Goal: Transaction & Acquisition: Download file/media

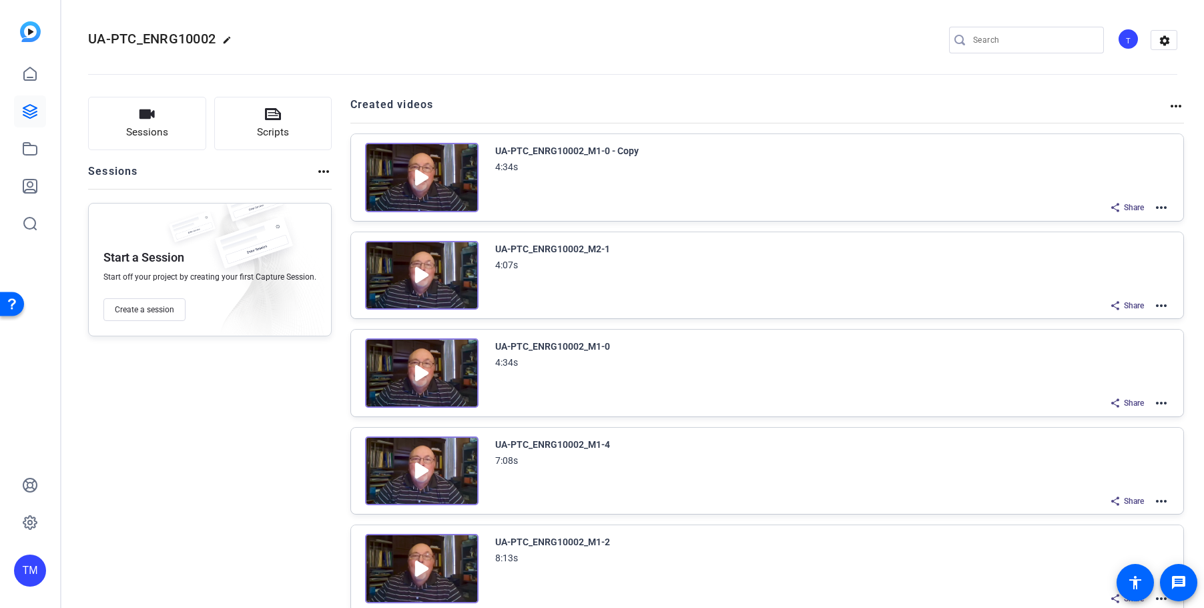
click at [1157, 209] on mat-icon "more_horiz" at bounding box center [1162, 208] width 16 height 16
click at [1116, 222] on span "Edit in Creator" at bounding box center [1112, 224] width 93 height 16
click at [614, 150] on div "UA-PTC_ENRG10002_M1-0 - Copy" at bounding box center [567, 151] width 144 height 16
click at [420, 177] on img at bounding box center [422, 177] width 114 height 69
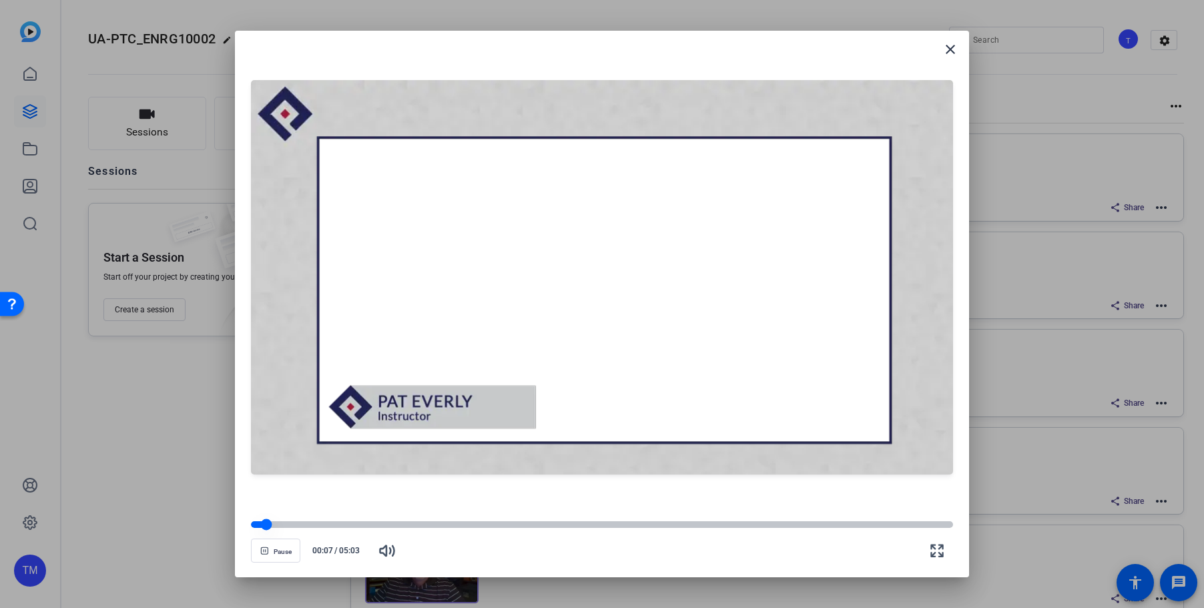
drag, startPoint x: 266, startPoint y: 523, endPoint x: 255, endPoint y: 526, distance: 11.8
click at [261, 526] on div at bounding box center [266, 524] width 11 height 11
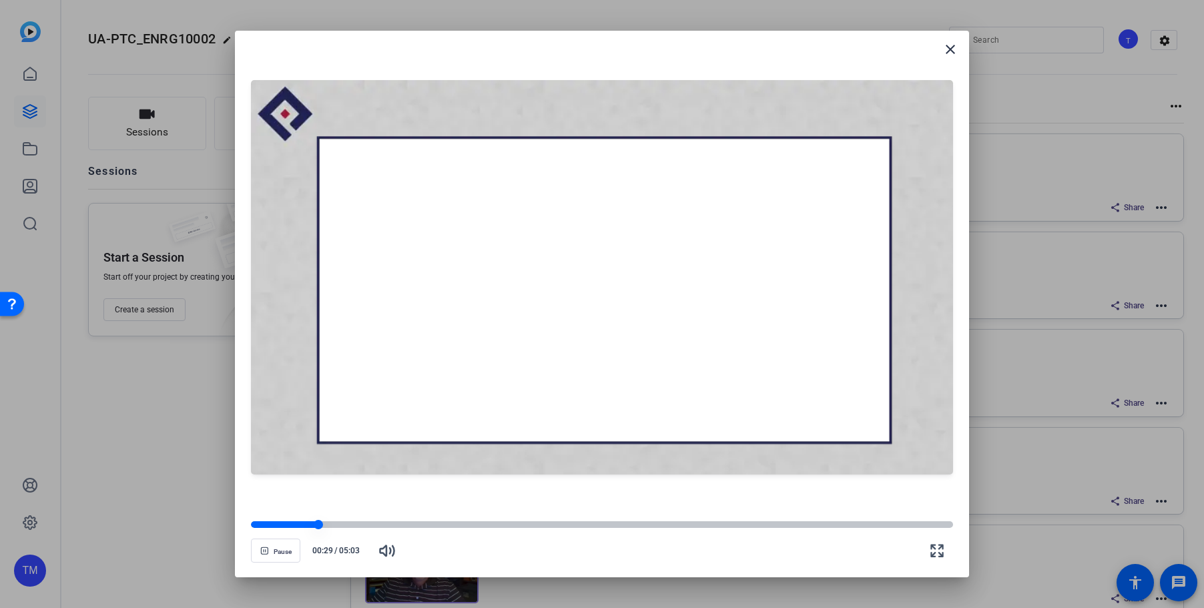
click at [889, 524] on div at bounding box center [602, 524] width 702 height 7
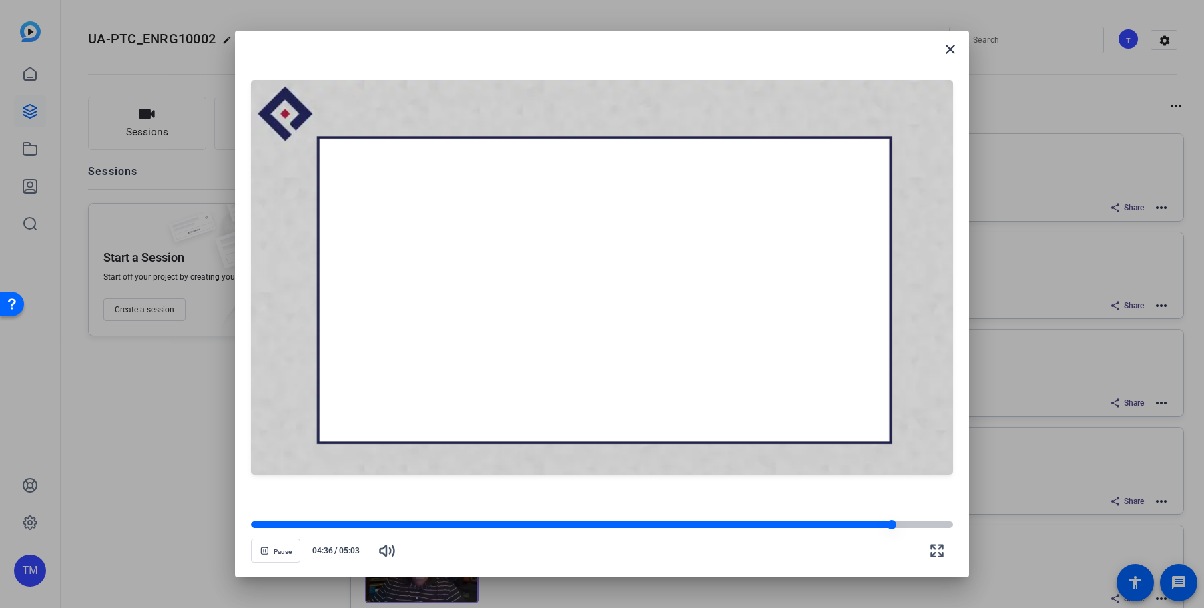
click at [908, 527] on div at bounding box center [602, 524] width 702 height 7
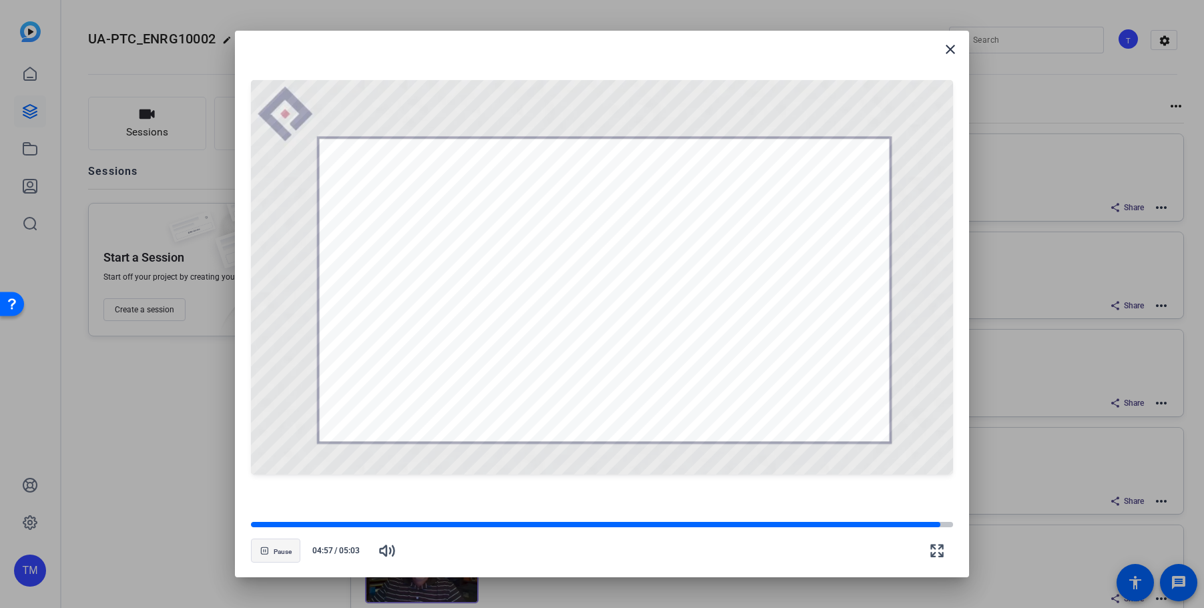
click at [290, 548] on span "Pause" at bounding box center [283, 552] width 18 height 8
click at [951, 49] on mat-icon "close" at bounding box center [951, 49] width 16 height 16
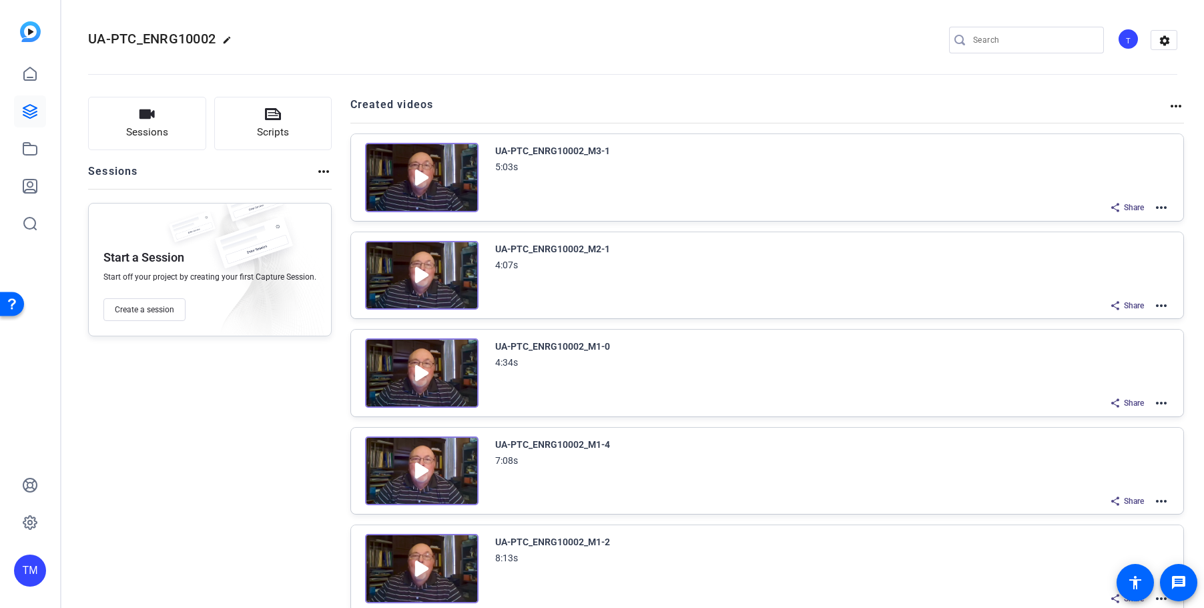
click at [1162, 208] on mat-icon "more_horiz" at bounding box center [1162, 208] width 16 height 16
click at [1113, 323] on span "Download Video" at bounding box center [1112, 324] width 93 height 16
click at [1162, 204] on mat-icon "more_horiz" at bounding box center [1162, 208] width 16 height 16
click at [1132, 240] on span "Duplicate here" at bounding box center [1112, 240] width 93 height 16
click at [1159, 208] on mat-icon "more_horiz" at bounding box center [1162, 208] width 16 height 16
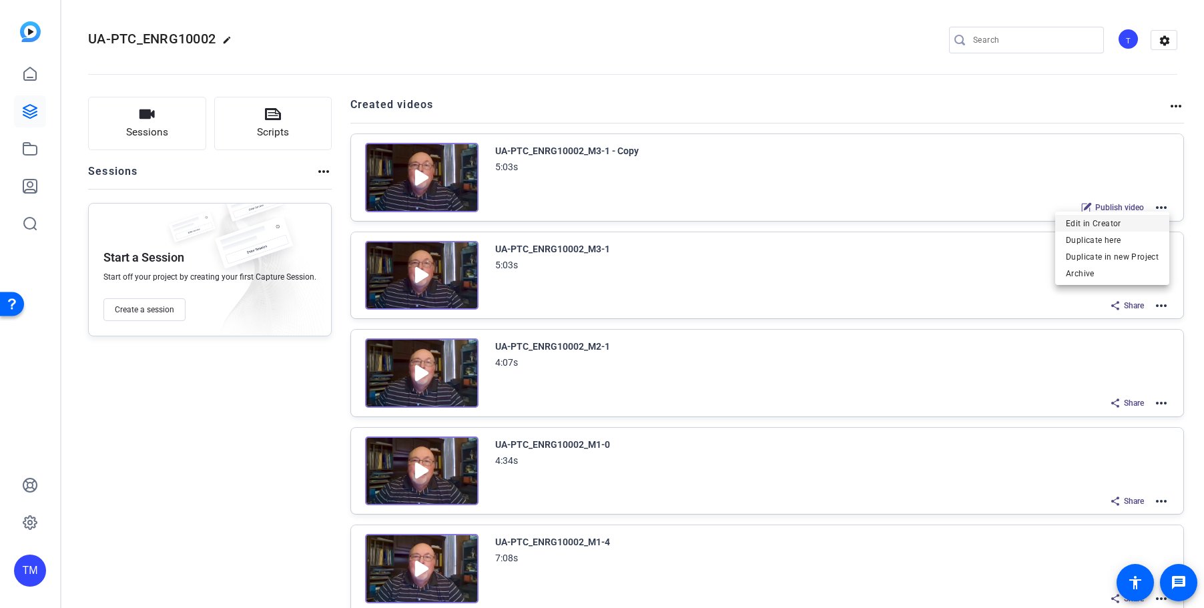
click at [1133, 225] on span "Edit in Creator" at bounding box center [1112, 224] width 93 height 16
